Goal: Transaction & Acquisition: Purchase product/service

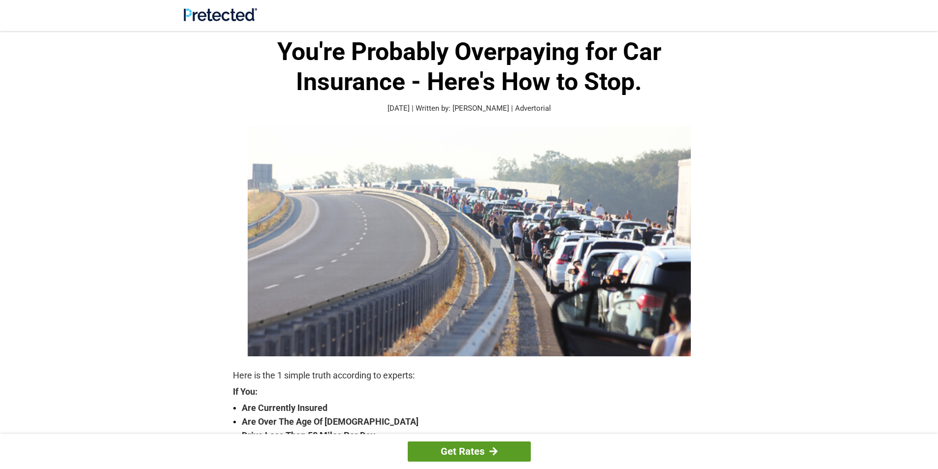
click at [492, 459] on link "Get Rates" at bounding box center [469, 452] width 123 height 20
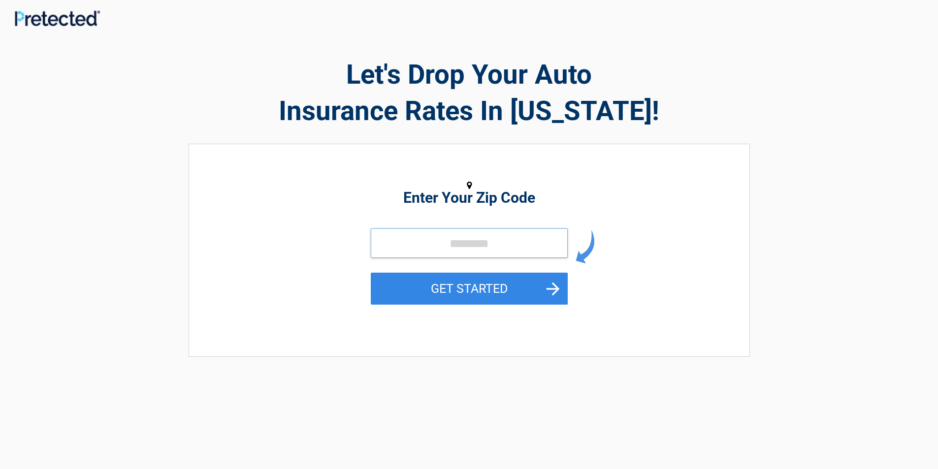
click at [536, 241] on input "tel" at bounding box center [469, 243] width 197 height 30
click at [533, 245] on input "tel" at bounding box center [469, 243] width 197 height 30
click at [528, 246] on input "tel" at bounding box center [469, 243] width 197 height 30
click at [528, 248] on input "tel" at bounding box center [469, 243] width 197 height 30
click at [504, 295] on button "GET STARTED" at bounding box center [469, 289] width 197 height 32
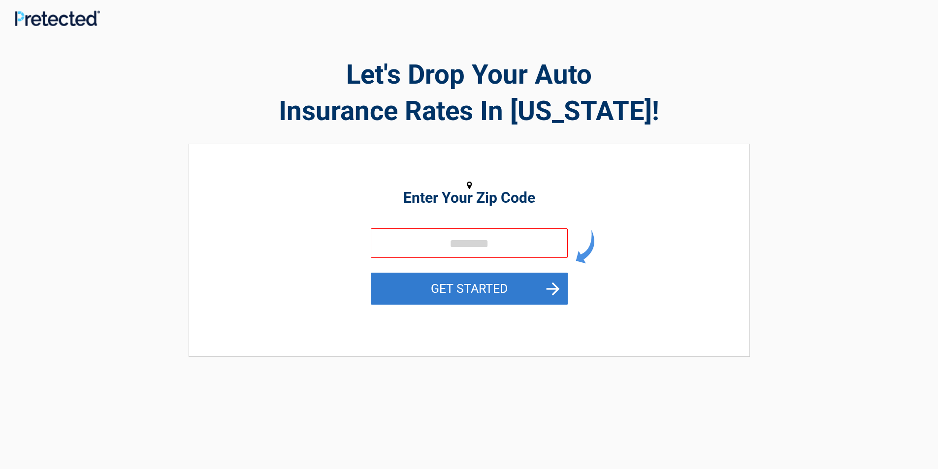
click at [500, 304] on button "GET STARTED" at bounding box center [469, 289] width 197 height 32
click at [501, 302] on button "GET STARTED" at bounding box center [469, 289] width 197 height 32
click at [554, 304] on button "GET STARTED" at bounding box center [469, 289] width 197 height 32
click at [560, 295] on button "GET STARTED" at bounding box center [469, 289] width 197 height 32
click at [553, 301] on button "GET STARTED" at bounding box center [469, 289] width 197 height 32
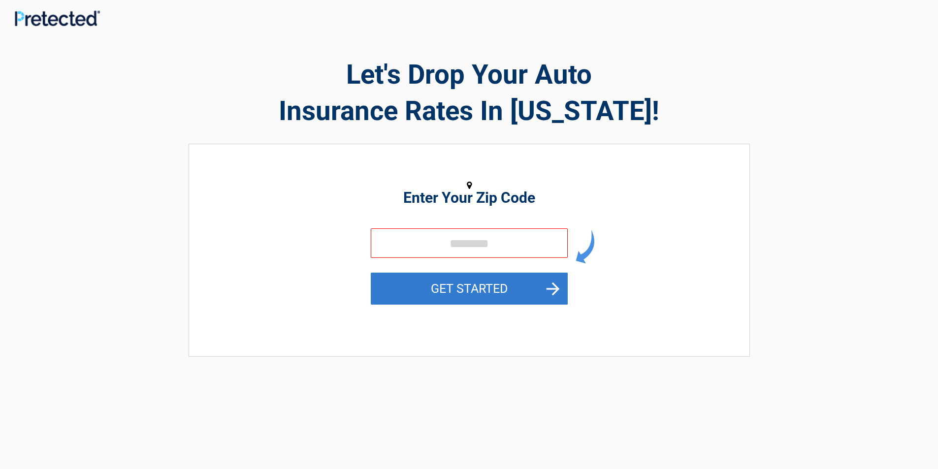
click at [556, 296] on button "GET STARTED" at bounding box center [469, 289] width 197 height 32
click at [556, 300] on button "GET STARTED" at bounding box center [469, 289] width 197 height 32
click at [555, 300] on button "GET STARTED" at bounding box center [469, 289] width 197 height 32
